Goal: Information Seeking & Learning: Check status

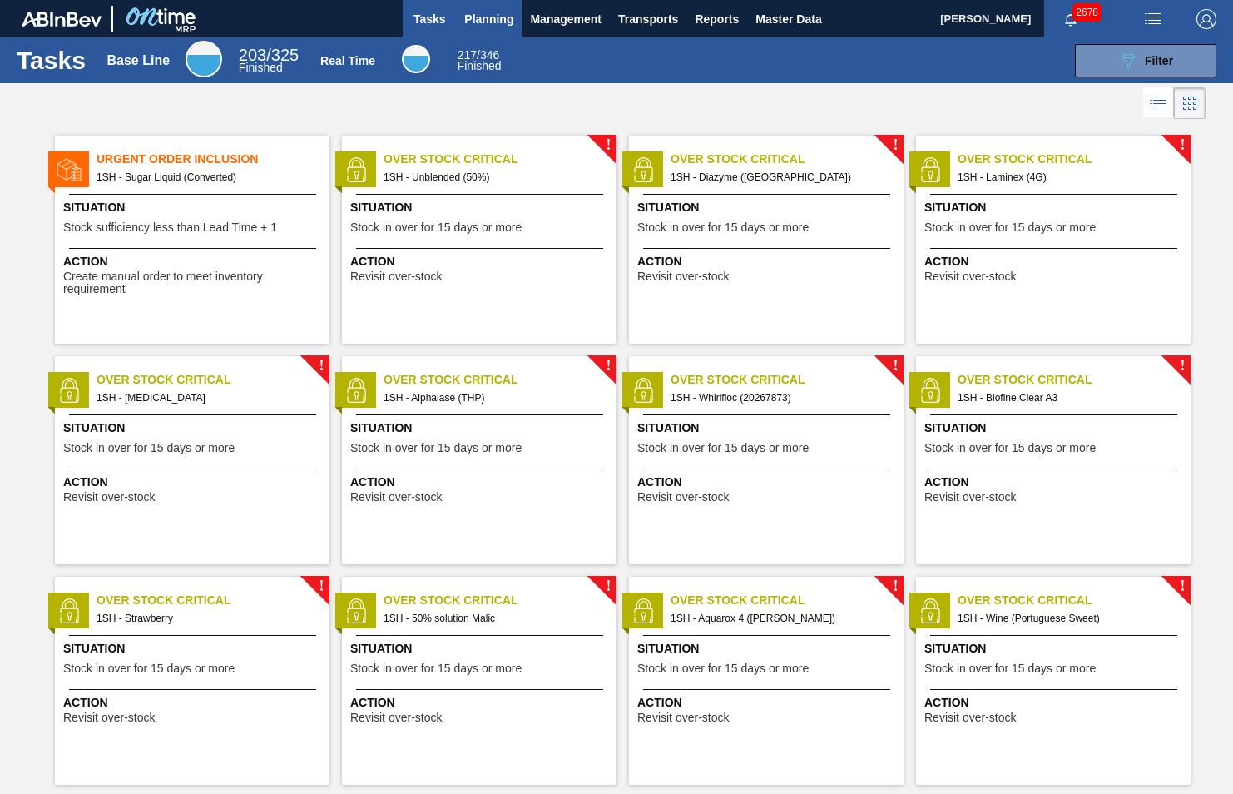
click at [483, 17] on span "Planning" at bounding box center [488, 19] width 49 height 20
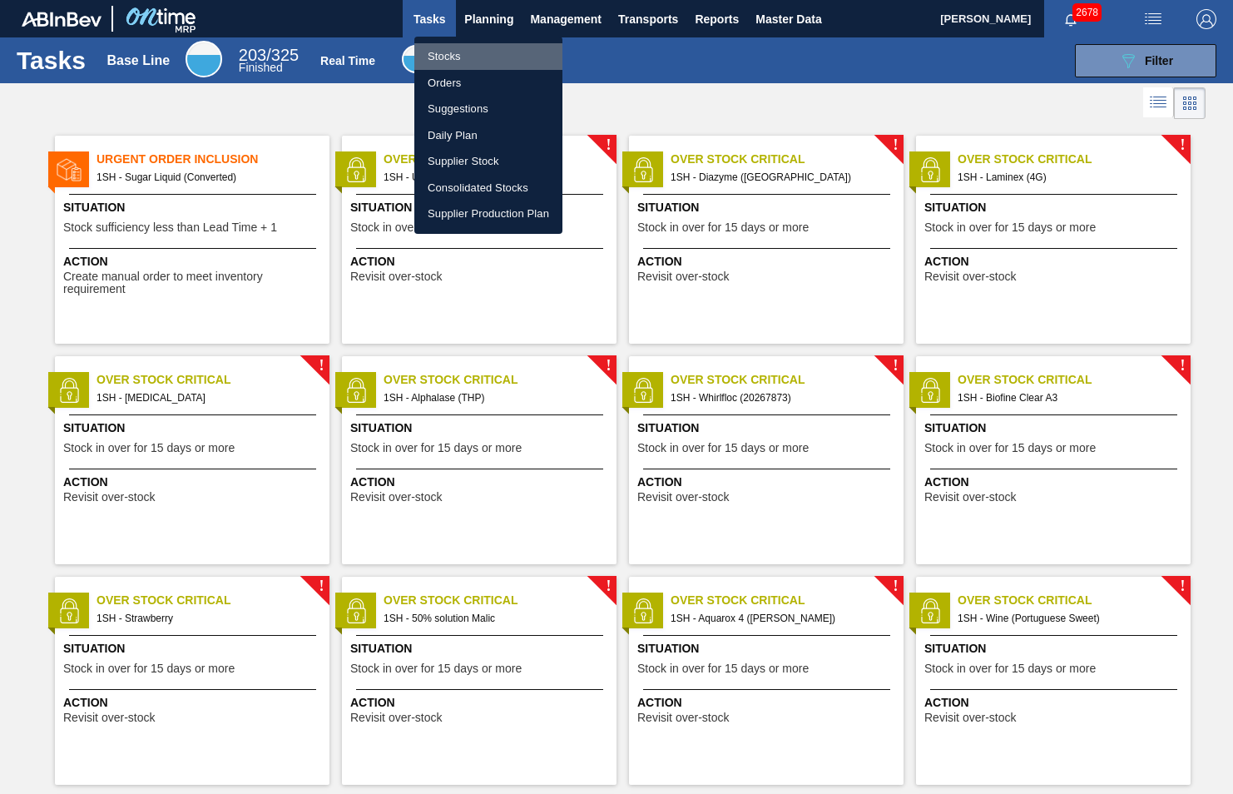
click at [454, 51] on li "Stocks" at bounding box center [488, 56] width 148 height 27
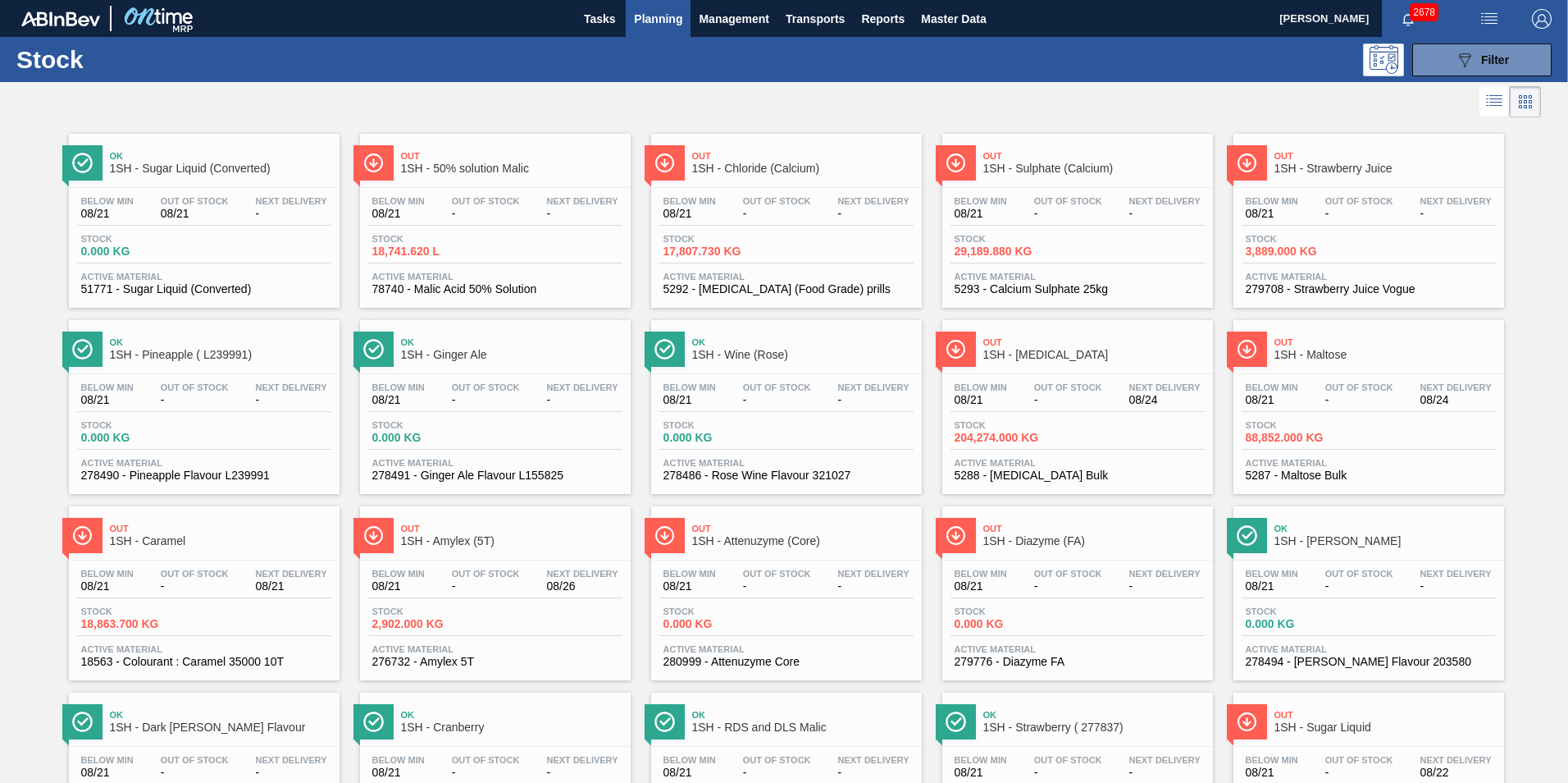
click at [467, 537] on span "1SH - Amylex (5T)" at bounding box center [512, 540] width 222 height 12
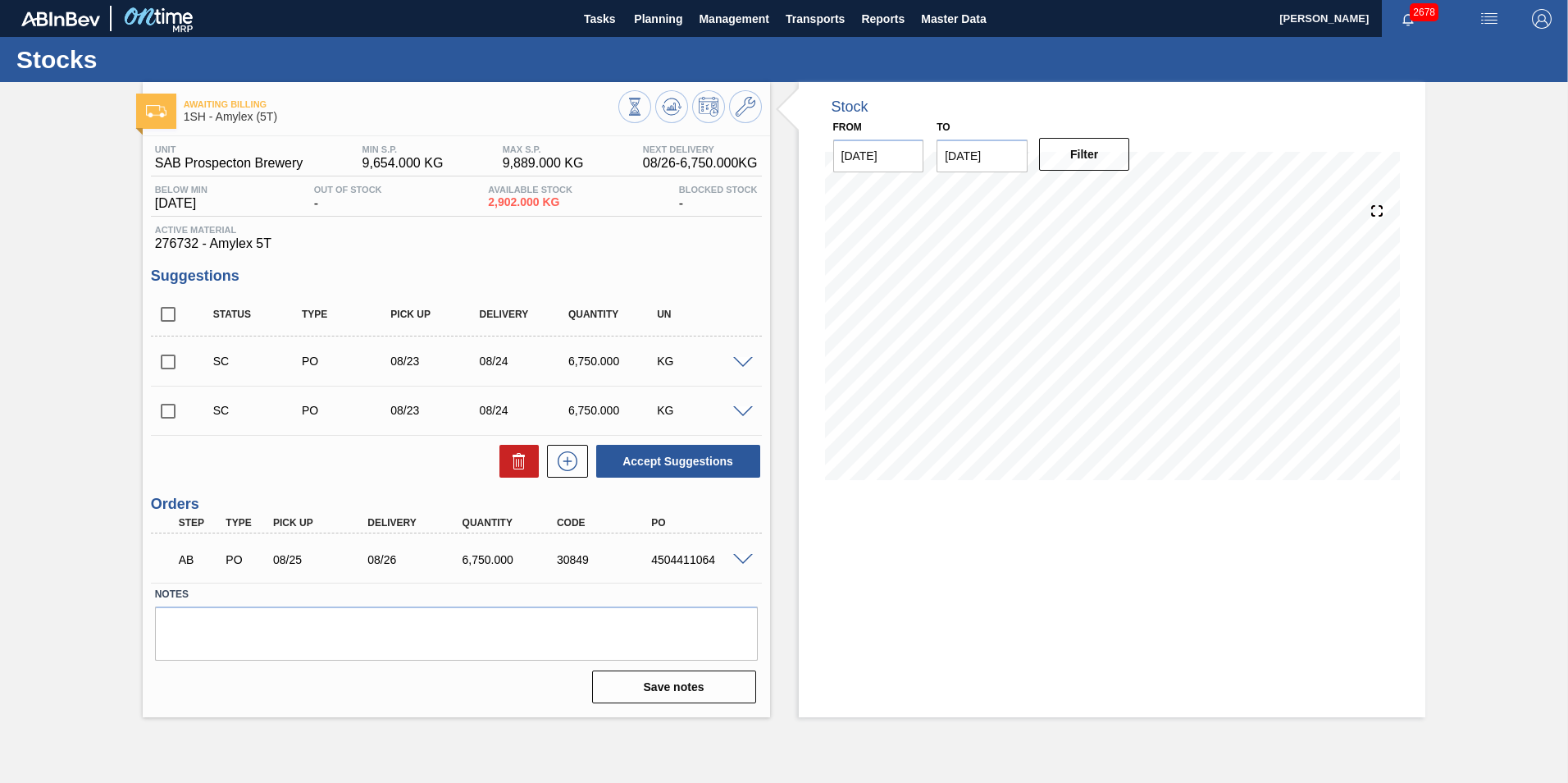
click at [746, 560] on span at bounding box center [744, 559] width 20 height 12
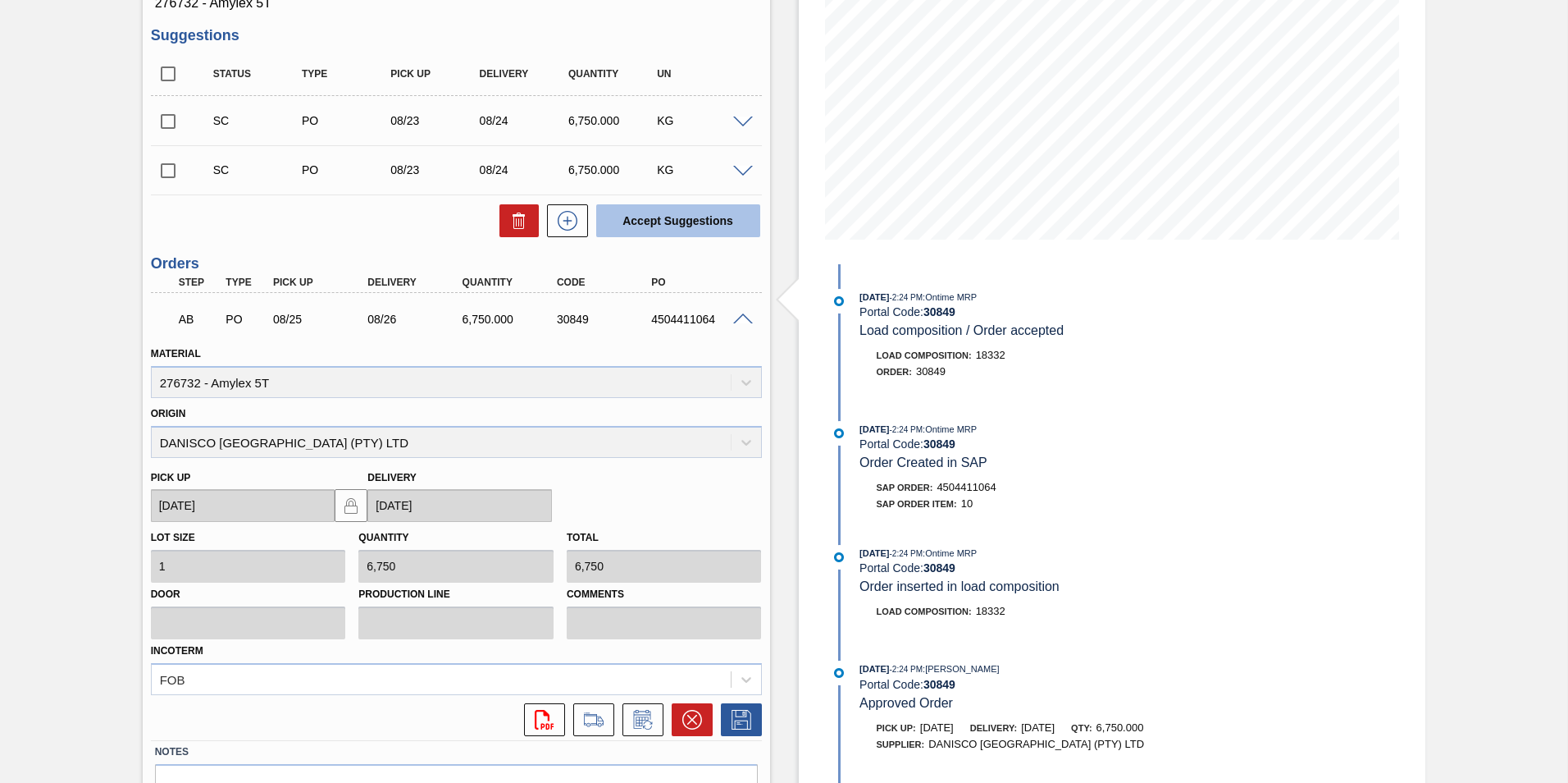
scroll to position [332, 0]
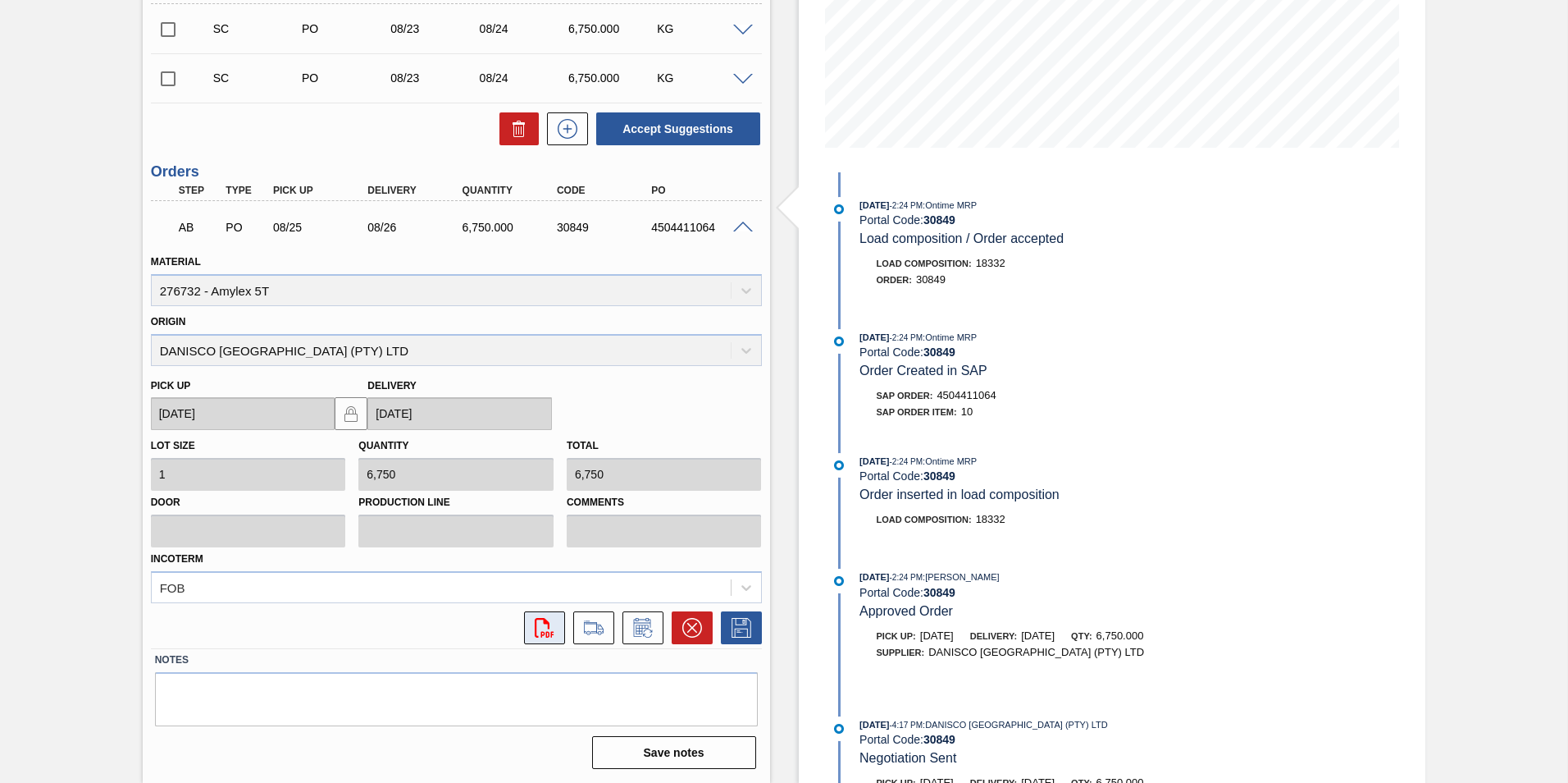
click at [543, 623] on icon at bounding box center [543, 627] width 19 height 20
click at [1215, 335] on div "Stock From [DATE] to [DATE] Filter [DATE] 2:24 PM : Ontime MRP Portal Code: 308…" at bounding box center [1112, 265] width 627 height 1032
click at [743, 226] on span at bounding box center [744, 228] width 20 height 12
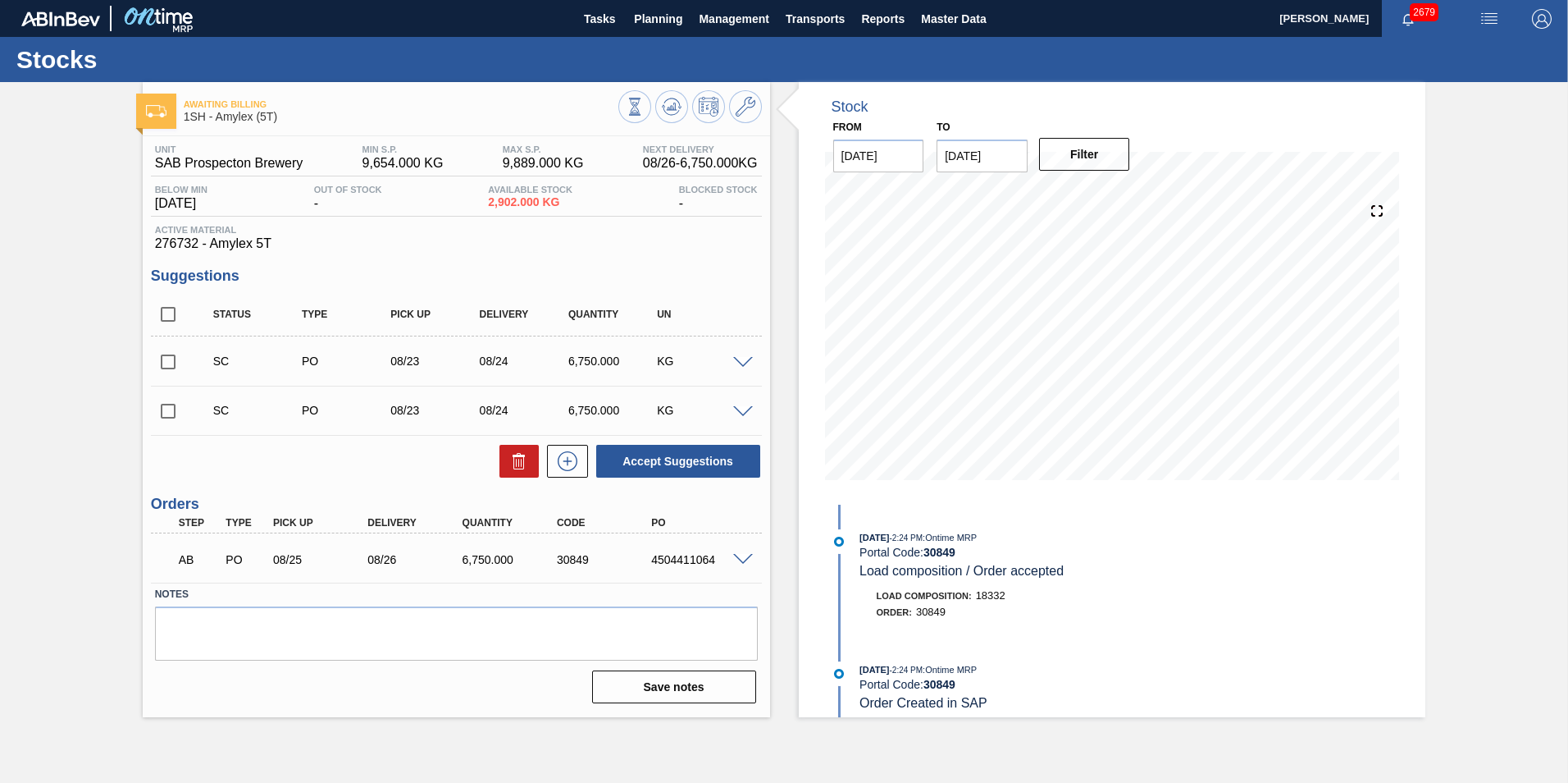
scroll to position [0, 0]
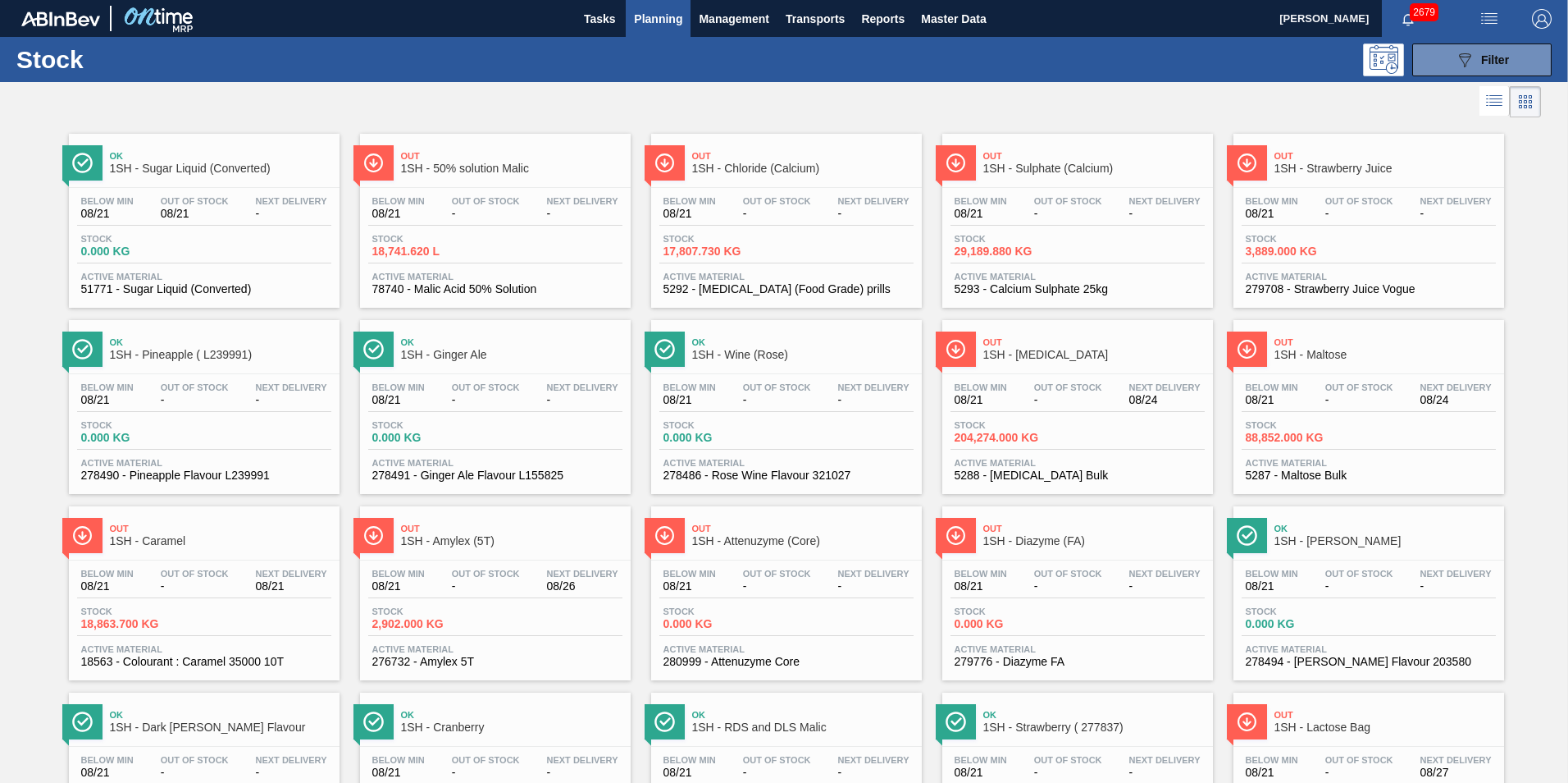
scroll to position [82, 0]
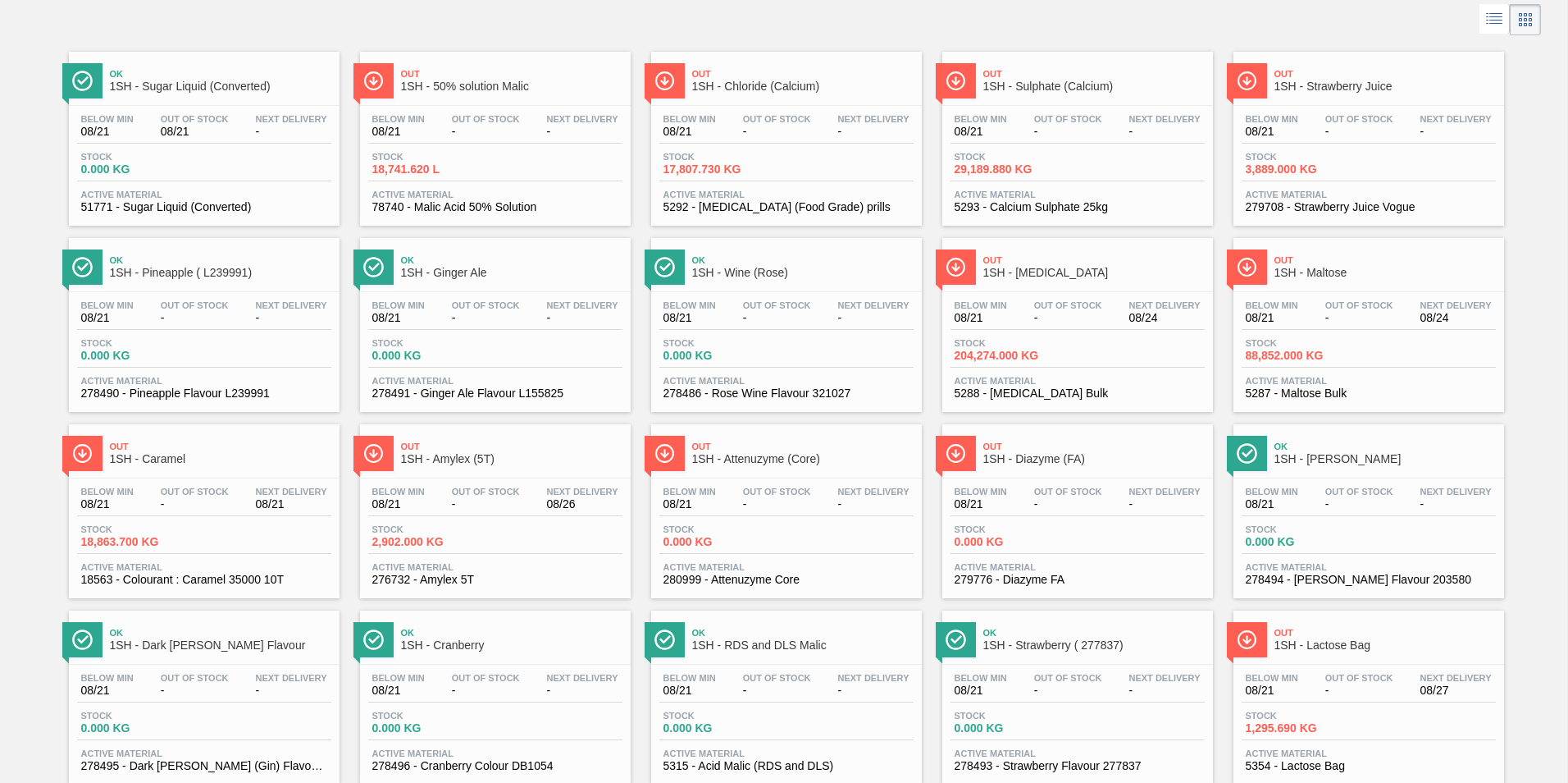
click at [1050, 86] on span "1SH - Sulphate (Calcium)" at bounding box center [1094, 87] width 222 height 12
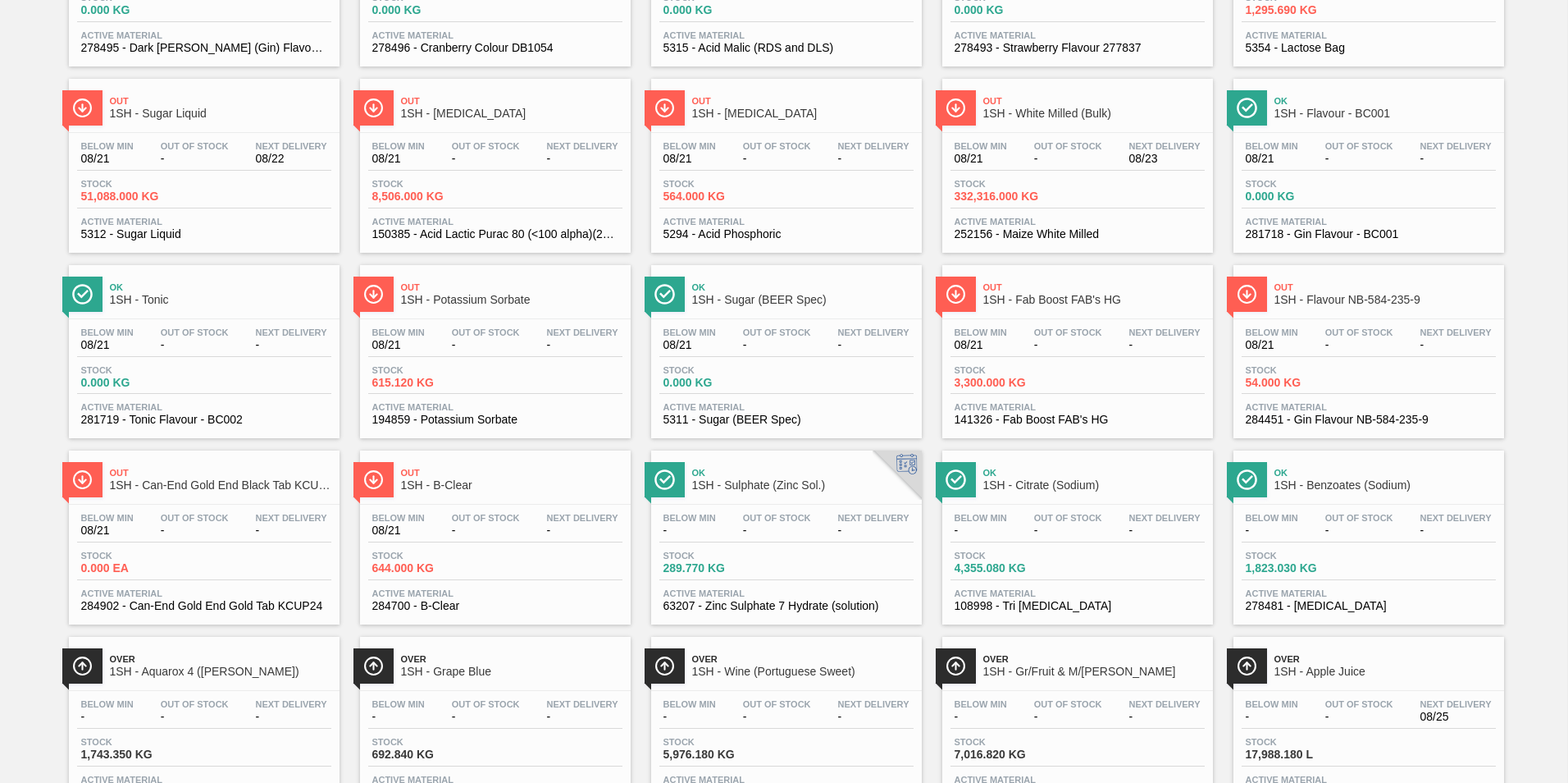
scroll to position [831, 0]
